Goal: Information Seeking & Learning: Learn about a topic

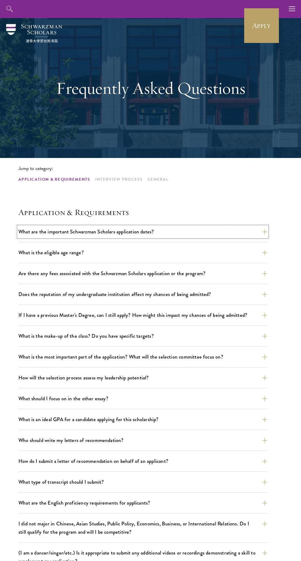
click at [69, 231] on button "What are the important Schwarzman Scholars application dates?" at bounding box center [142, 232] width 249 height 11
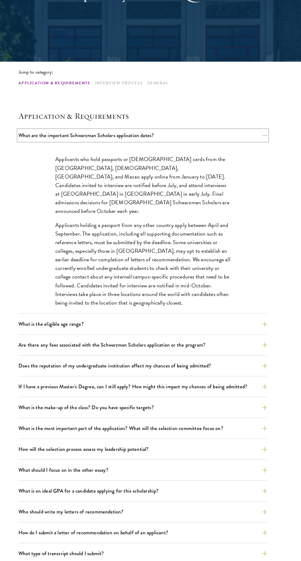
scroll to position [97, 0]
click at [44, 324] on button "What is the eligible age range?" at bounding box center [142, 324] width 249 height 11
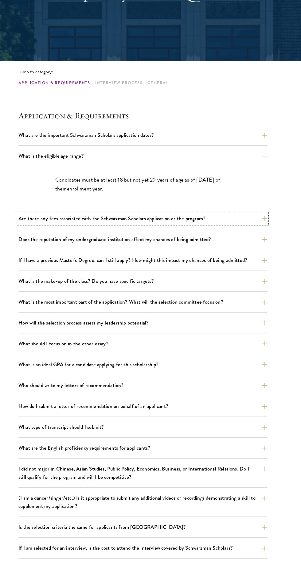
click at [35, 219] on button "Are there any fees associated with the Schwarzman Scholars application or the p…" at bounding box center [142, 218] width 249 height 11
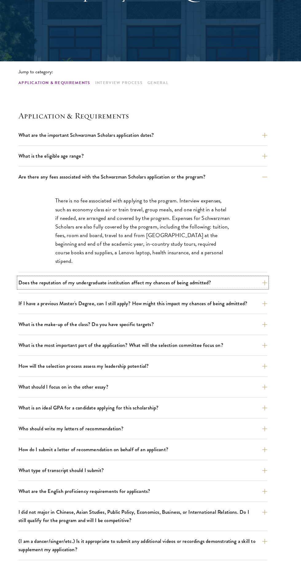
click at [30, 284] on button "Does the reputation of my undergraduate institution affect my chances of being …" at bounding box center [142, 283] width 249 height 11
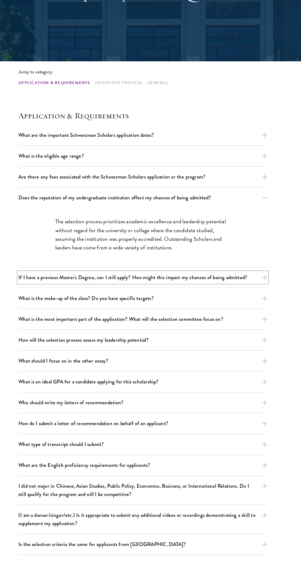
click at [41, 281] on button "If I have a previous Master's Degree, can I still apply? How might this impact …" at bounding box center [142, 277] width 249 height 11
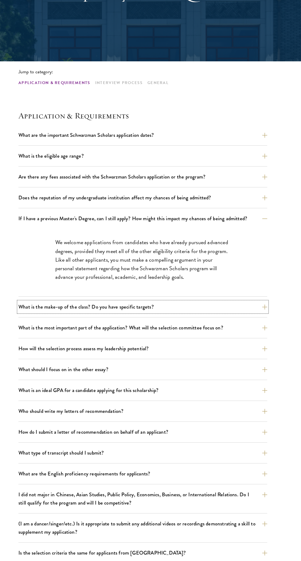
click at [26, 308] on button "What is the make-up of the class? Do you have specific targets?" at bounding box center [142, 307] width 249 height 11
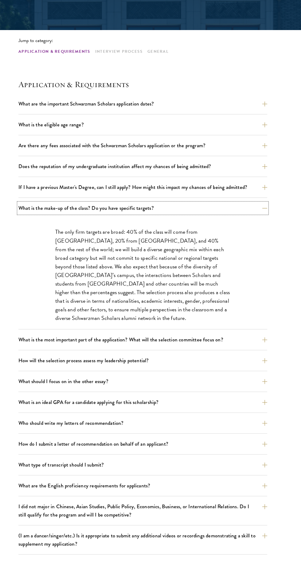
scroll to position [129, 0]
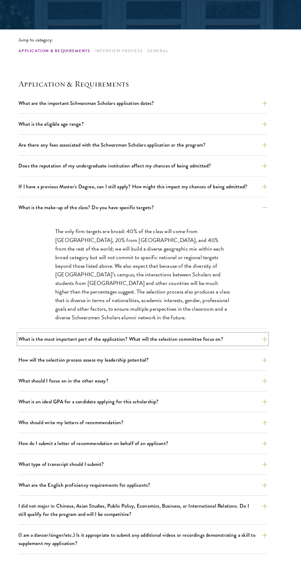
click at [30, 340] on button "What is the most important part of the application? What will the selection com…" at bounding box center [142, 339] width 249 height 11
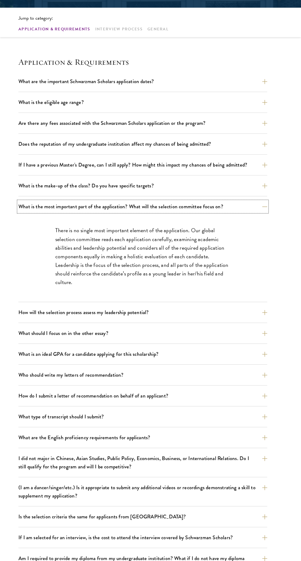
scroll to position [160, 0]
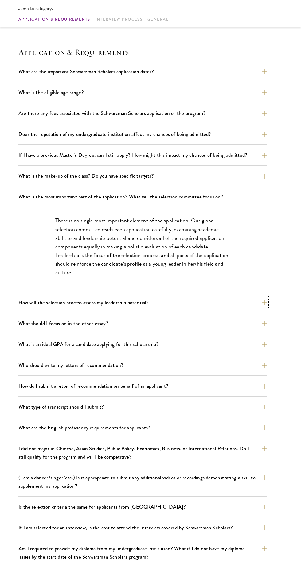
click at [27, 300] on button "How will the selection process assess my leadership potential?" at bounding box center [142, 302] width 249 height 11
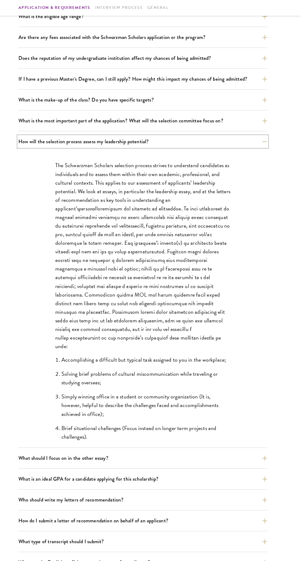
scroll to position [239, 0]
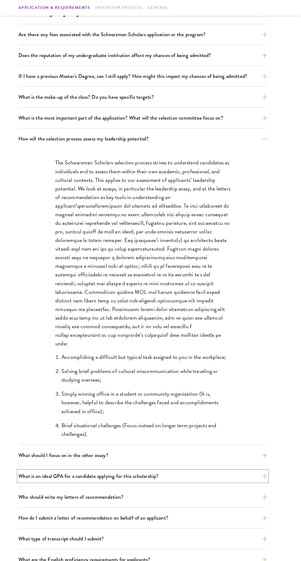
click at [160, 472] on button "What is an ideal GPA for a candidate applying for this scholarship?" at bounding box center [142, 476] width 249 height 11
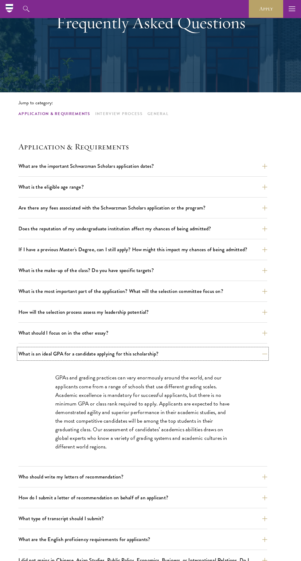
scroll to position [0, 0]
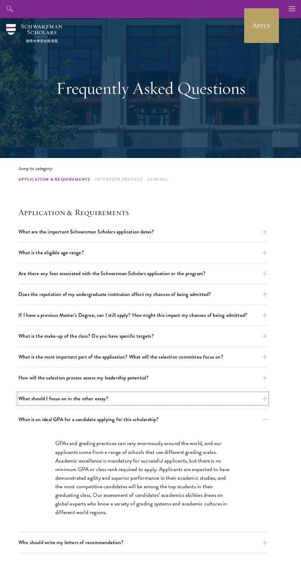
click at [51, 401] on button "What should I focus on in the other essay?" at bounding box center [142, 399] width 249 height 11
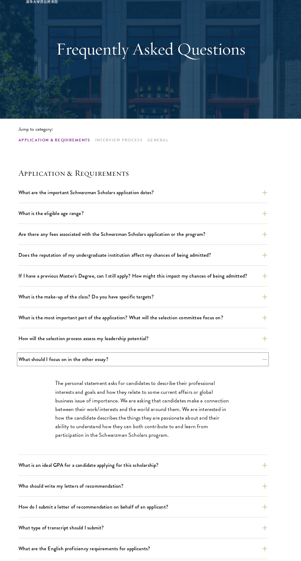
scroll to position [58, 0]
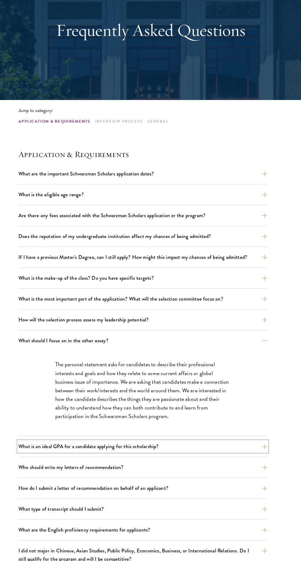
click at [98, 449] on button "What is an ideal GPA for a candidate applying for this scholarship?" at bounding box center [142, 446] width 249 height 11
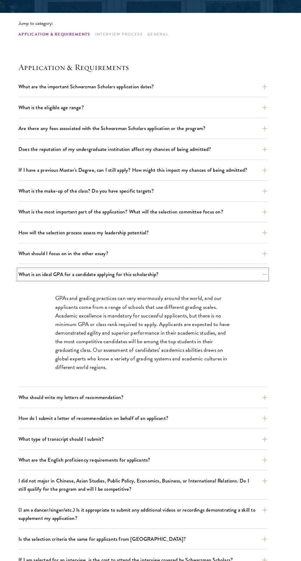
scroll to position [143, 0]
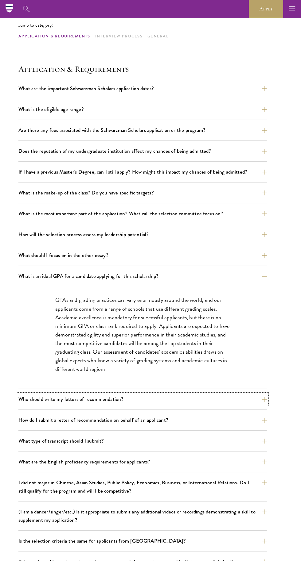
click at [71, 403] on button "Who should write my letters of recommendation?" at bounding box center [142, 399] width 249 height 11
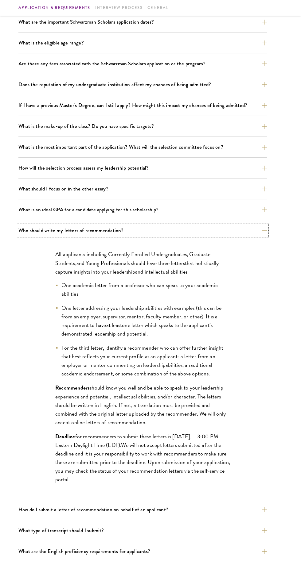
scroll to position [212, 0]
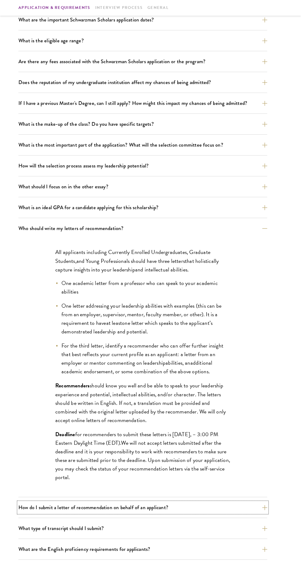
click at [84, 506] on button "How do I submit a letter of recommendation on behalf of an applicant?" at bounding box center [142, 508] width 249 height 11
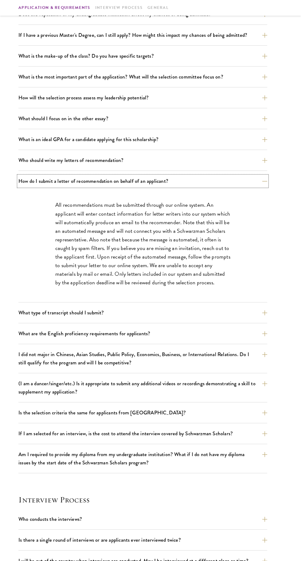
scroll to position [283, 0]
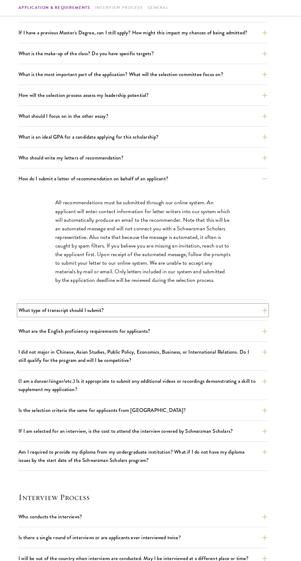
click at [20, 310] on button "What type of transcript should I submit?" at bounding box center [142, 310] width 249 height 11
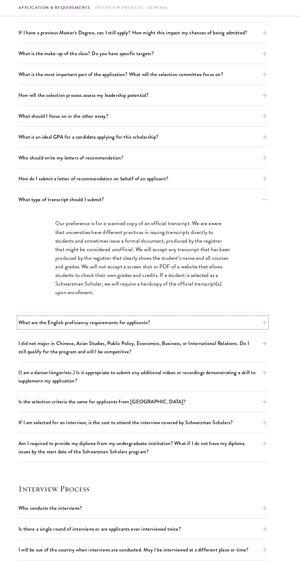
click at [31, 324] on button "What are the English proficiency requirements for applicants?" at bounding box center [142, 322] width 249 height 11
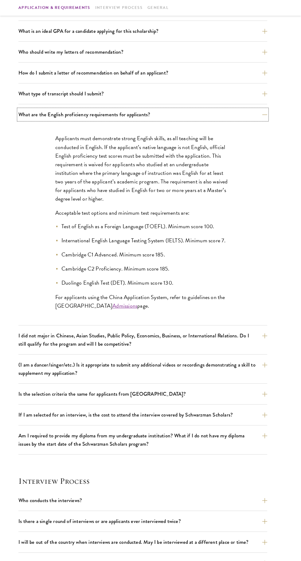
scroll to position [390, 0]
click at [27, 334] on button "I did not major in Chinese, Asian Studies, Public Policy, Economics, Business, …" at bounding box center [142, 339] width 249 height 19
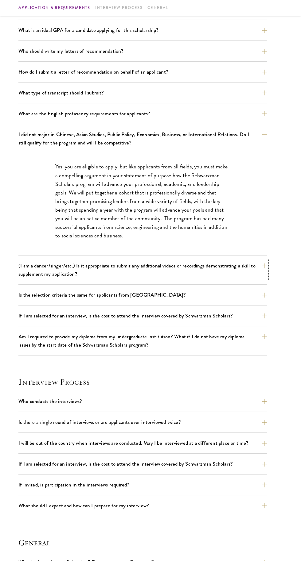
click at [45, 268] on button "(I am a dancer/singer/etc.) Is it appropriate to submit any additional videos o…" at bounding box center [142, 270] width 249 height 19
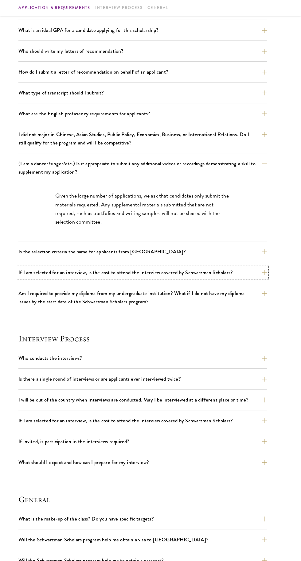
click at [42, 270] on button "If I am selected for an interview, is the cost to attend the interview covered …" at bounding box center [142, 272] width 249 height 11
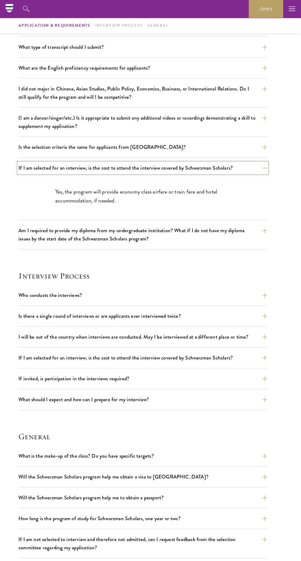
scroll to position [432, 0]
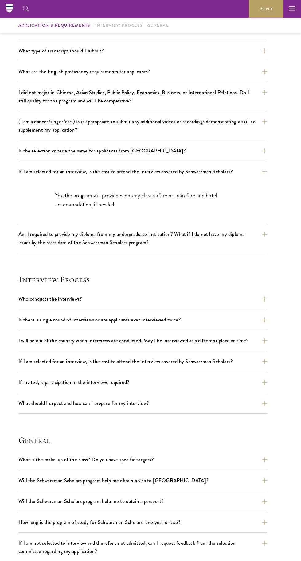
click at [10, 246] on section "Jump to category: Application & Requirements Interview Process General Applicat…" at bounding box center [150, 179] width 301 height 907
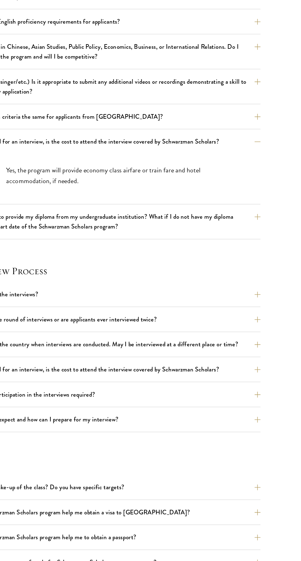
scroll to position [419, 0]
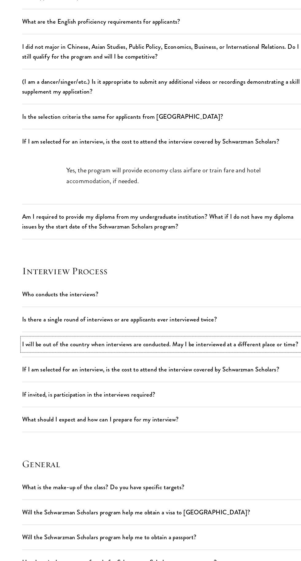
click at [54, 352] on button "I will be out of the country when interviews are conducted. May I be interviewe…" at bounding box center [142, 353] width 249 height 11
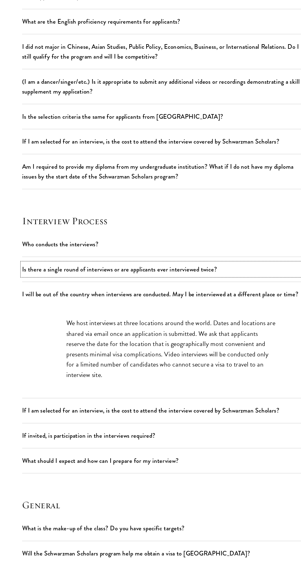
click at [19, 287] on button "Is there a single round of interviews or are applicants ever interviewed twice?" at bounding box center [142, 291] width 249 height 11
